Goal: Task Accomplishment & Management: Use online tool/utility

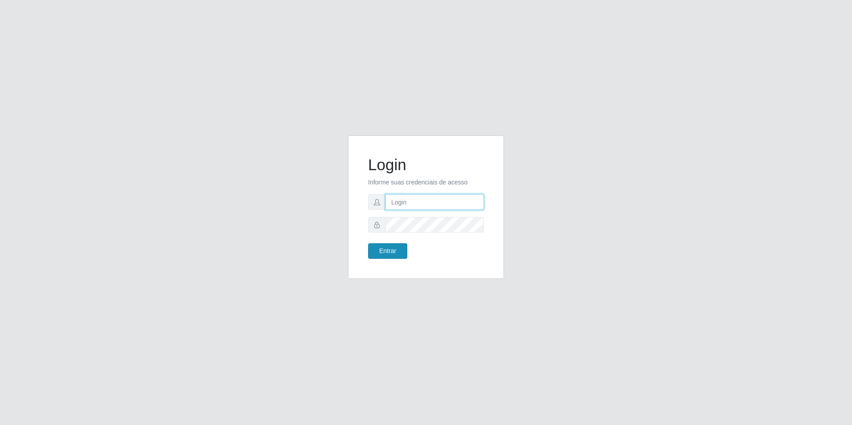
type input "[EMAIL_ADDRESS][DOMAIN_NAME]"
click at [392, 251] on button "Entrar" at bounding box center [387, 251] width 39 height 16
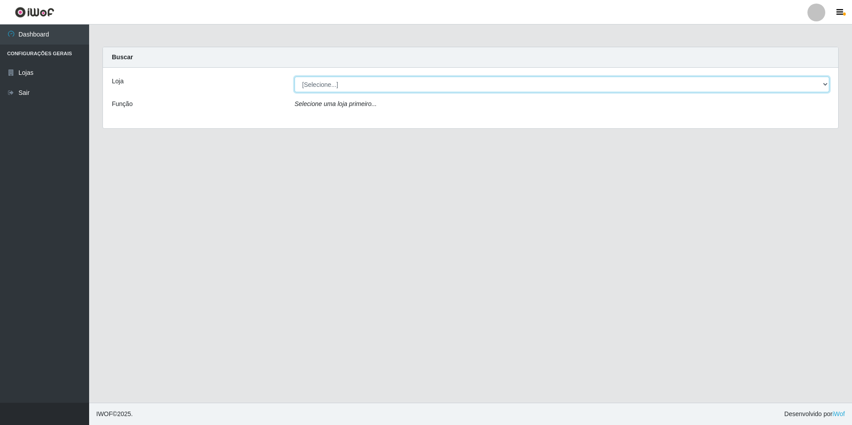
click at [399, 82] on select "[Selecione...] Extrabom - Loja 57 Anchieta" at bounding box center [561, 85] width 534 height 16
select select "470"
click at [294, 77] on select "[Selecione...] Extrabom - Loja 57 Anchieta" at bounding box center [561, 85] width 534 height 16
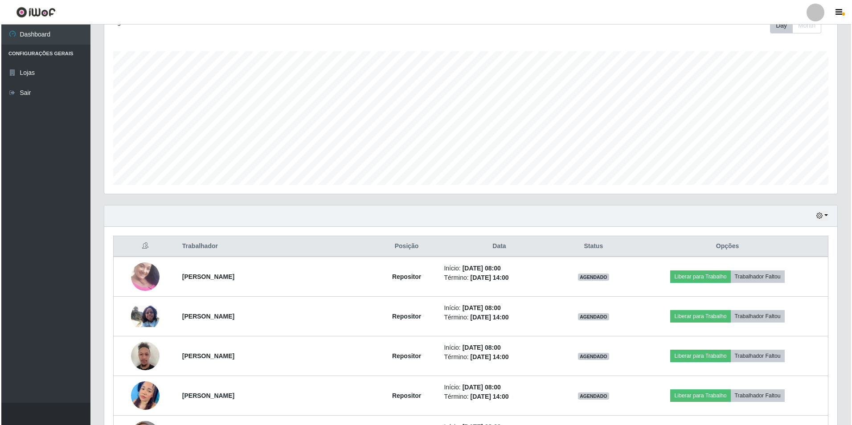
scroll to position [223, 0]
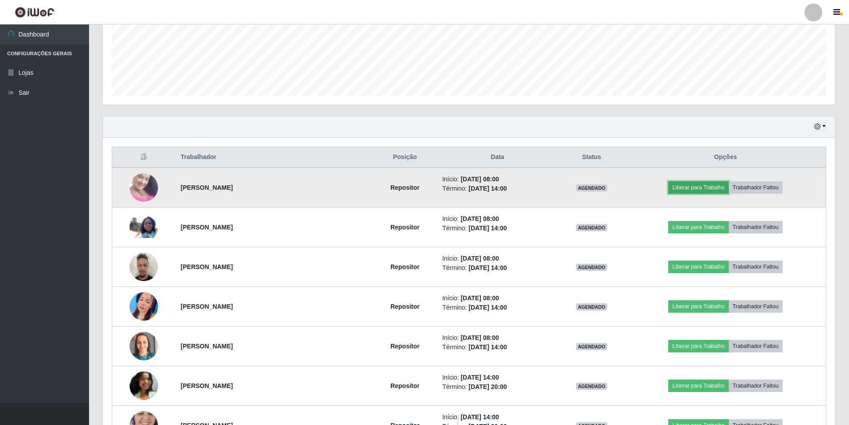
click at [702, 189] on button "Liberar para Trabalho" at bounding box center [698, 187] width 60 height 12
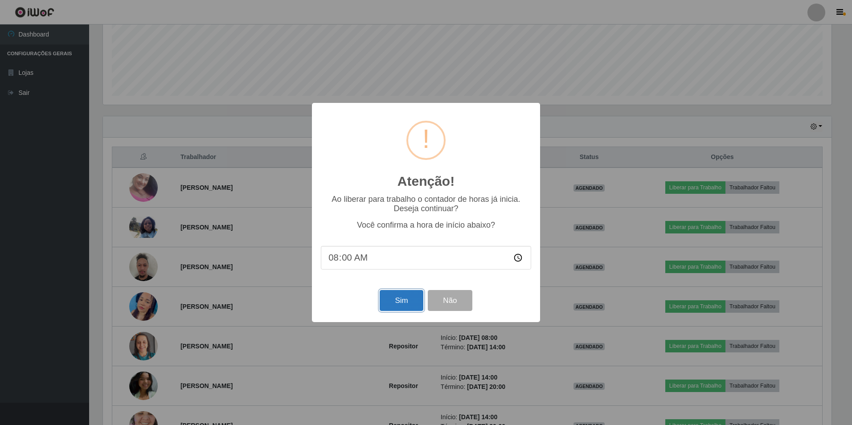
click at [406, 302] on button "Sim" at bounding box center [400, 300] width 43 height 21
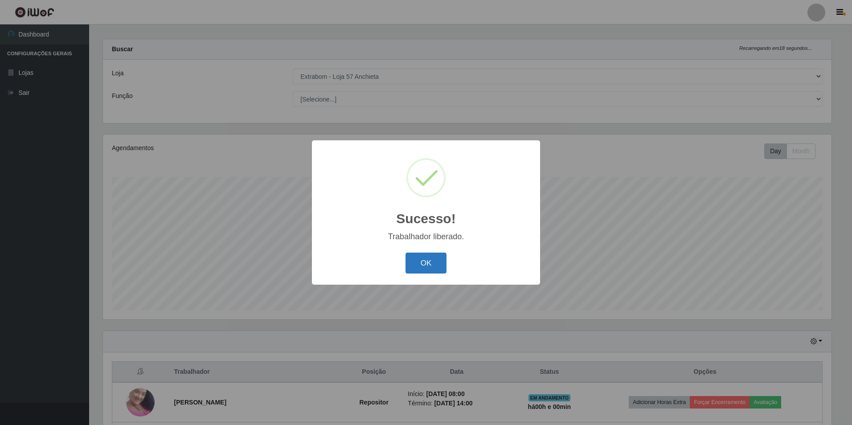
click at [419, 259] on button "OK" at bounding box center [425, 263] width 41 height 21
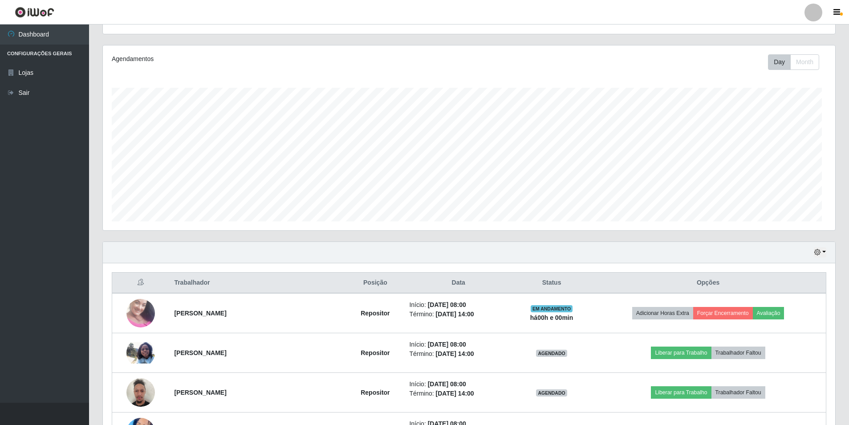
scroll to position [231, 0]
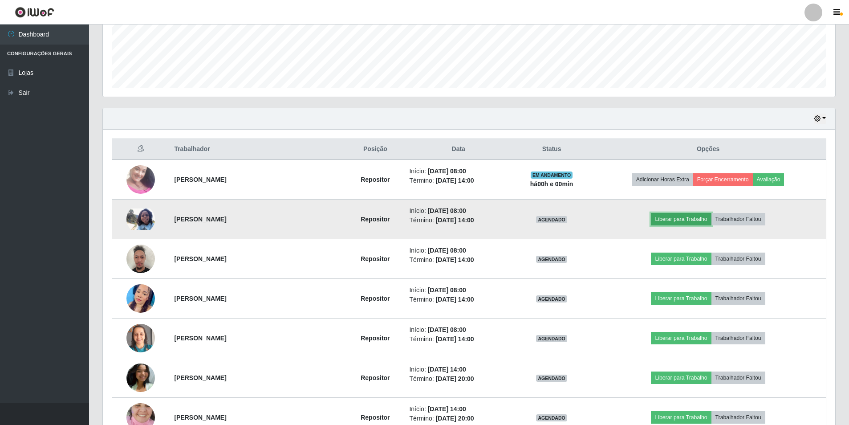
click at [668, 219] on button "Liberar para Trabalho" at bounding box center [681, 219] width 60 height 12
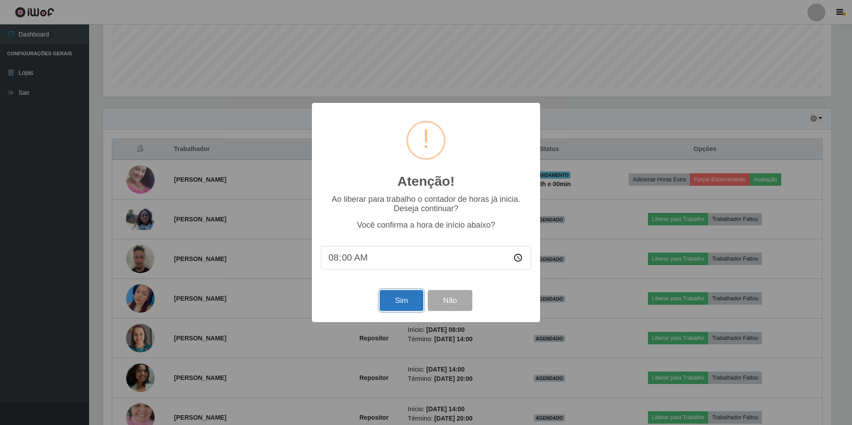
click at [391, 311] on button "Sim" at bounding box center [400, 300] width 43 height 21
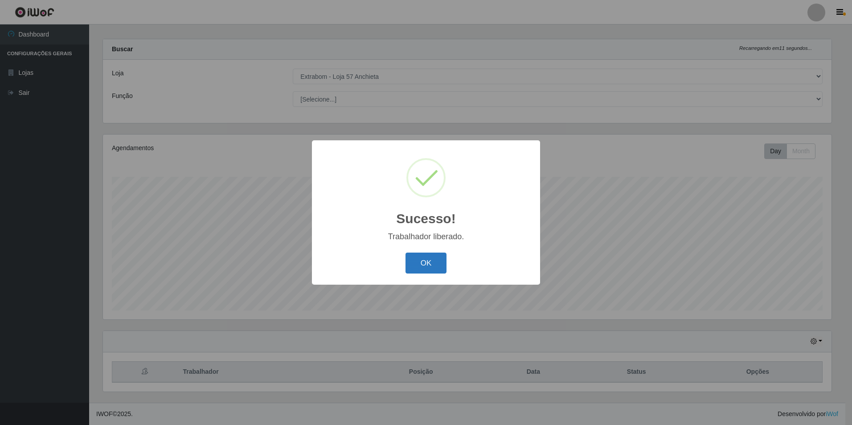
click at [429, 265] on button "OK" at bounding box center [425, 263] width 41 height 21
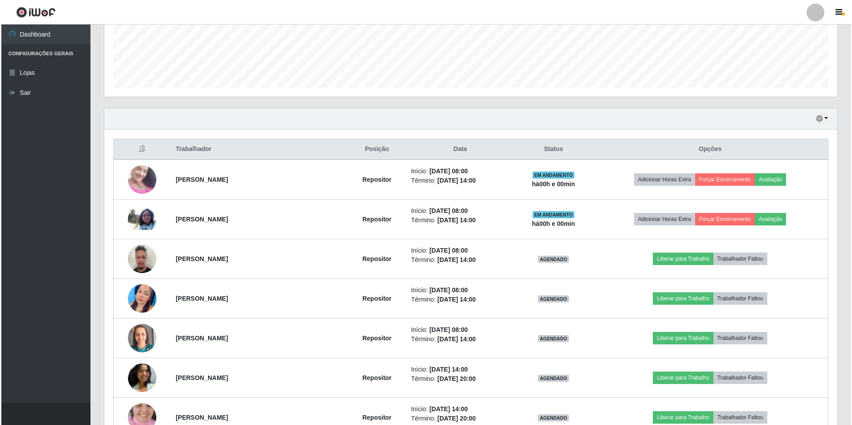
scroll to position [275, 0]
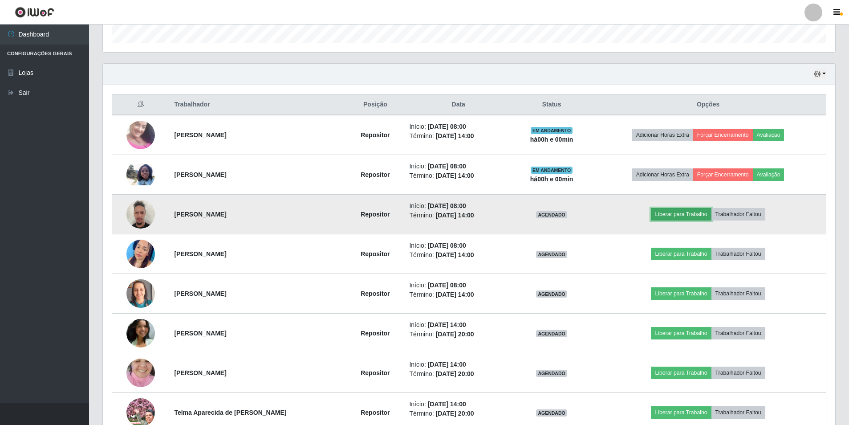
click at [674, 216] on button "Liberar para Trabalho" at bounding box center [681, 214] width 60 height 12
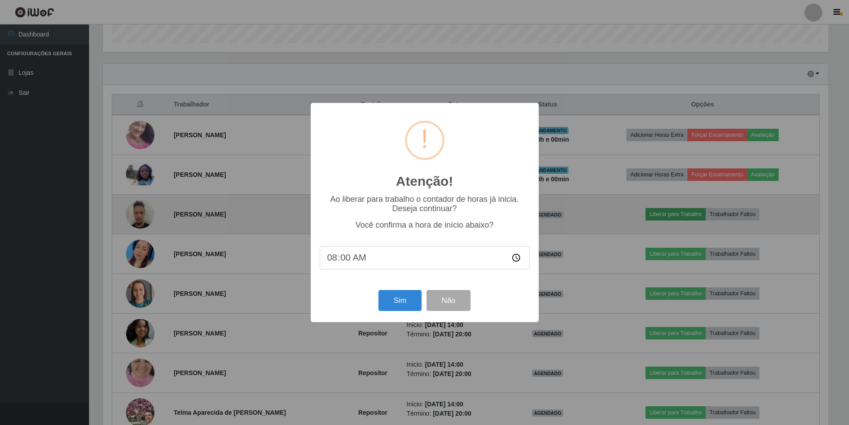
scroll to position [185, 728]
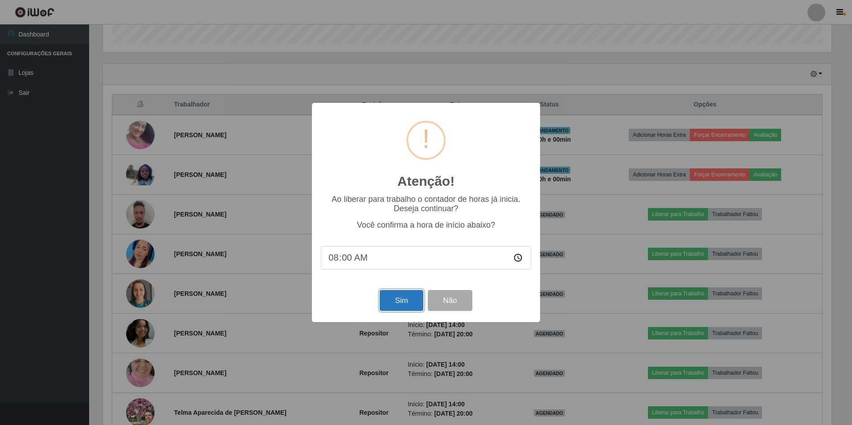
click at [393, 310] on button "Sim" at bounding box center [400, 300] width 43 height 21
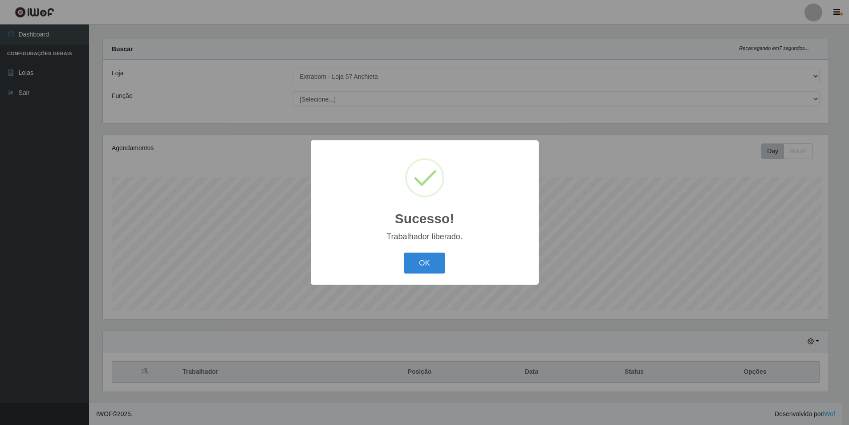
scroll to position [0, 0]
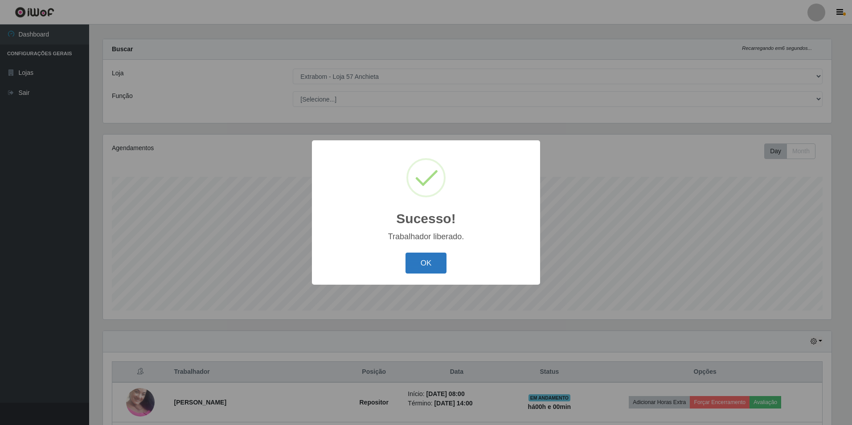
click at [421, 266] on button "OK" at bounding box center [425, 263] width 41 height 21
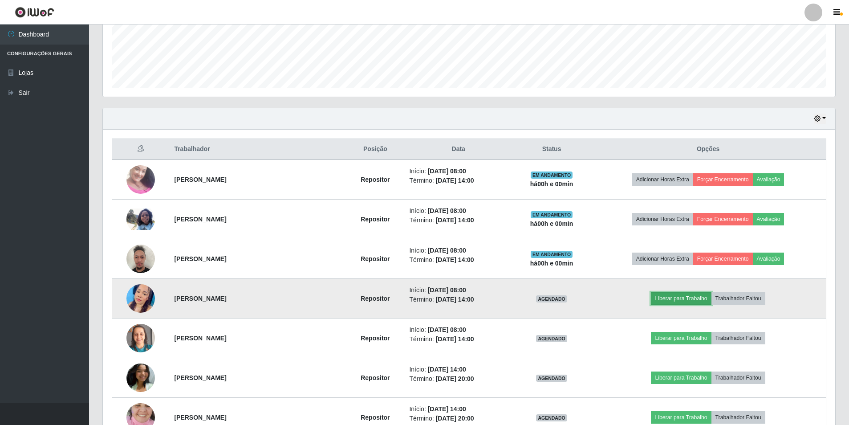
click at [668, 299] on button "Liberar para Trabalho" at bounding box center [681, 298] width 60 height 12
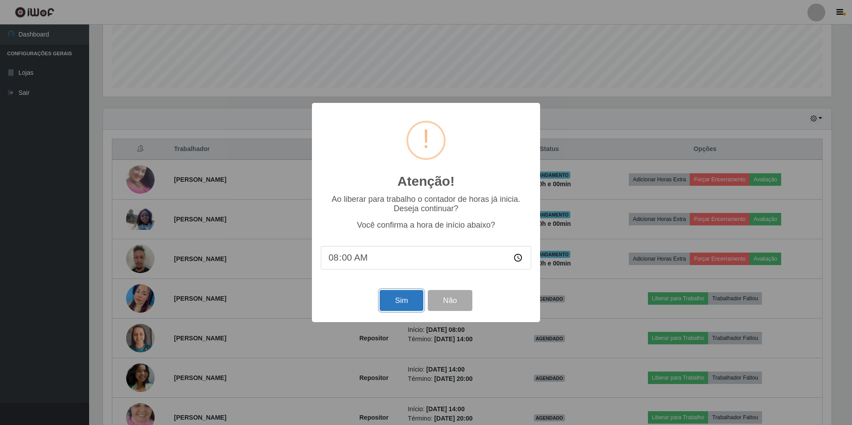
click at [394, 307] on button "Sim" at bounding box center [400, 300] width 43 height 21
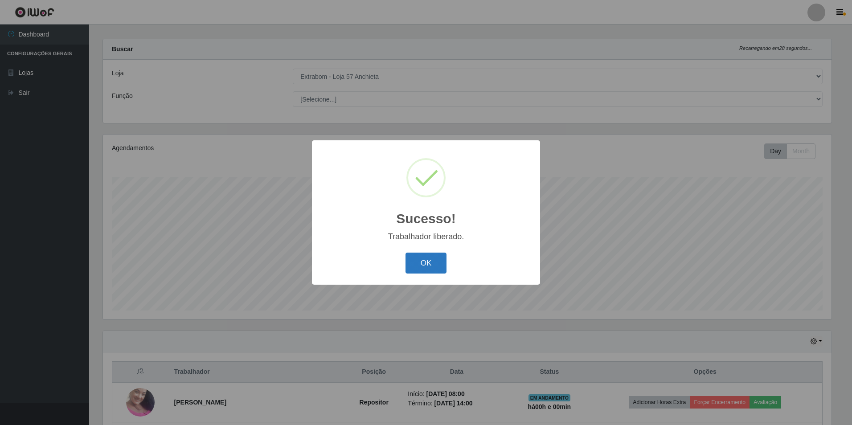
click at [427, 262] on button "OK" at bounding box center [425, 263] width 41 height 21
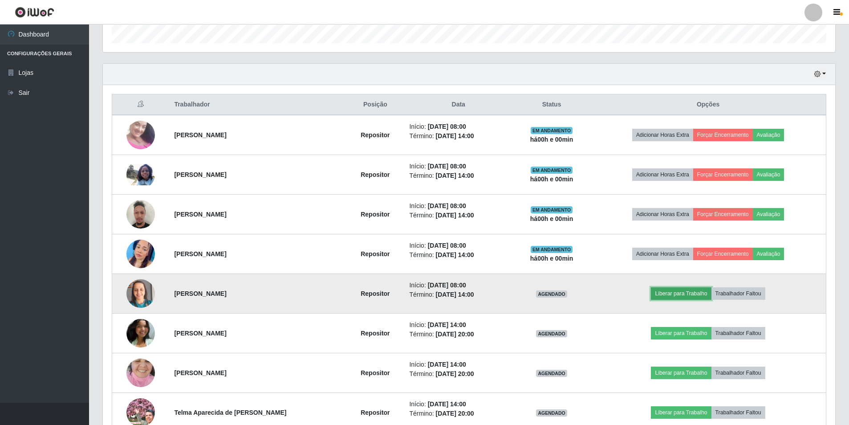
click at [664, 295] on button "Liberar para Trabalho" at bounding box center [681, 293] width 60 height 12
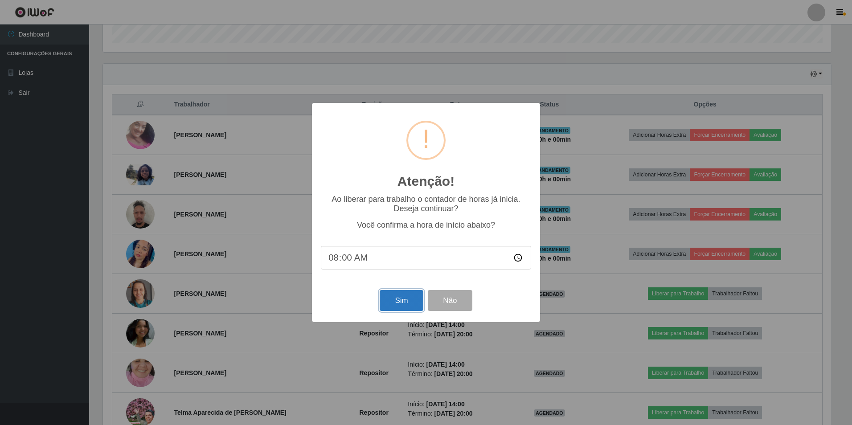
click at [404, 302] on button "Sim" at bounding box center [400, 300] width 43 height 21
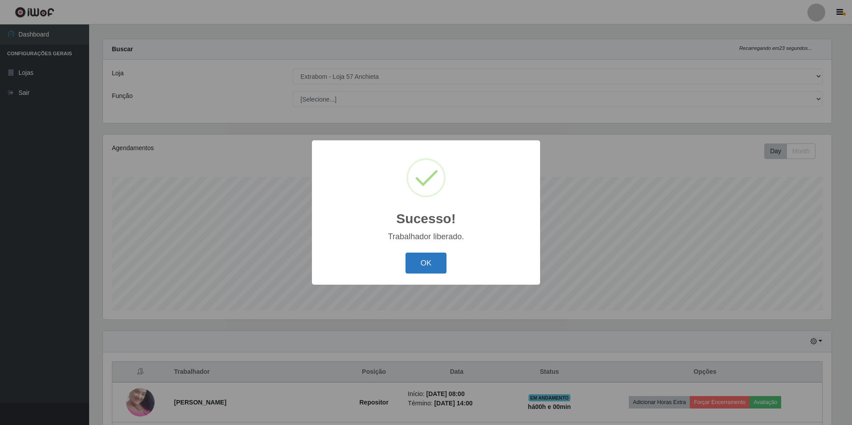
click at [433, 270] on button "OK" at bounding box center [425, 263] width 41 height 21
